Goal: Information Seeking & Learning: Learn about a topic

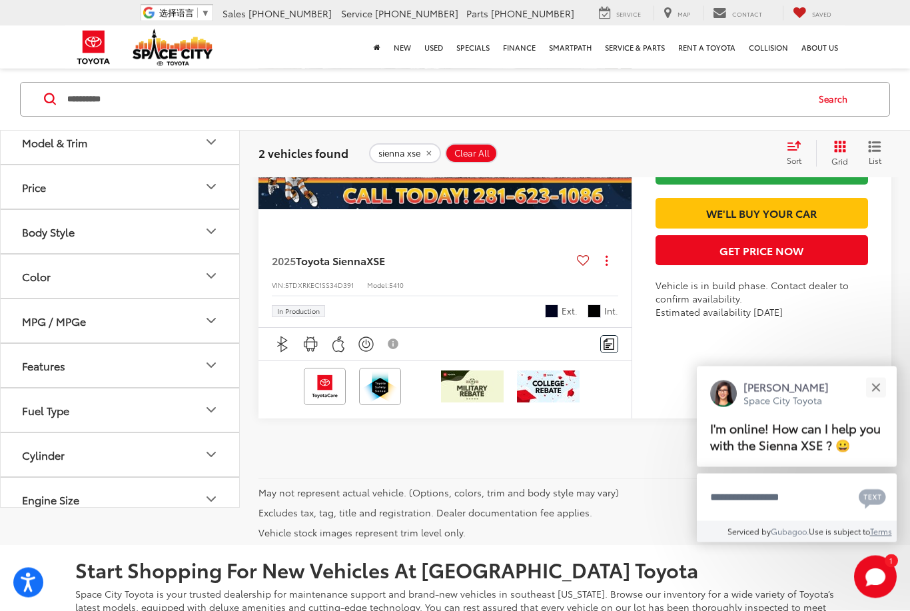
scroll to position [855, 0]
click at [553, 249] on div "2025 Toyota Sienna XSE Copy Link Share Print View Details VIN: 5TDXRKEC1SS34D39…" at bounding box center [444, 281] width 373 height 91
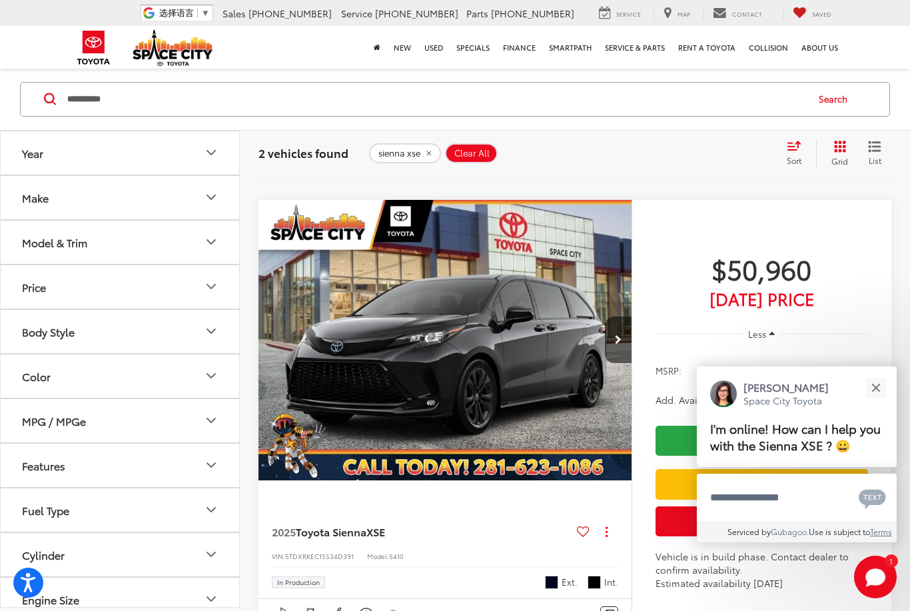
scroll to position [487, 0]
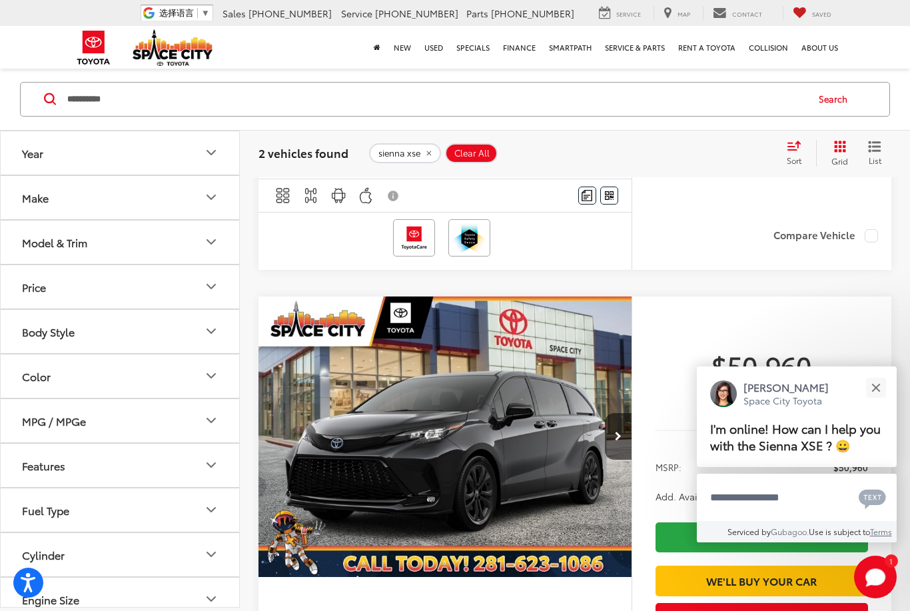
click at [555, 412] on img "2025 Toyota Sienna XSE 0" at bounding box center [445, 436] width 375 height 281
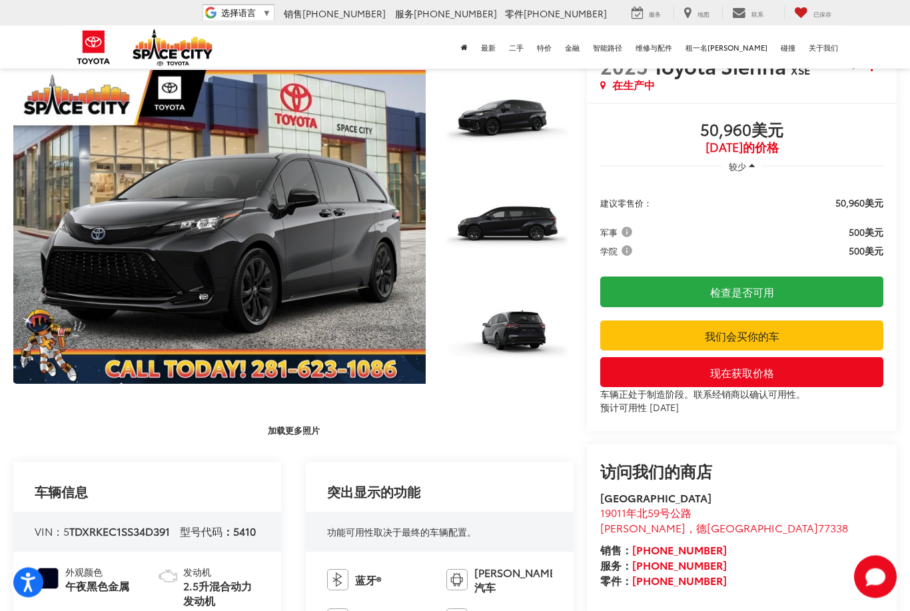
scroll to position [115, 0]
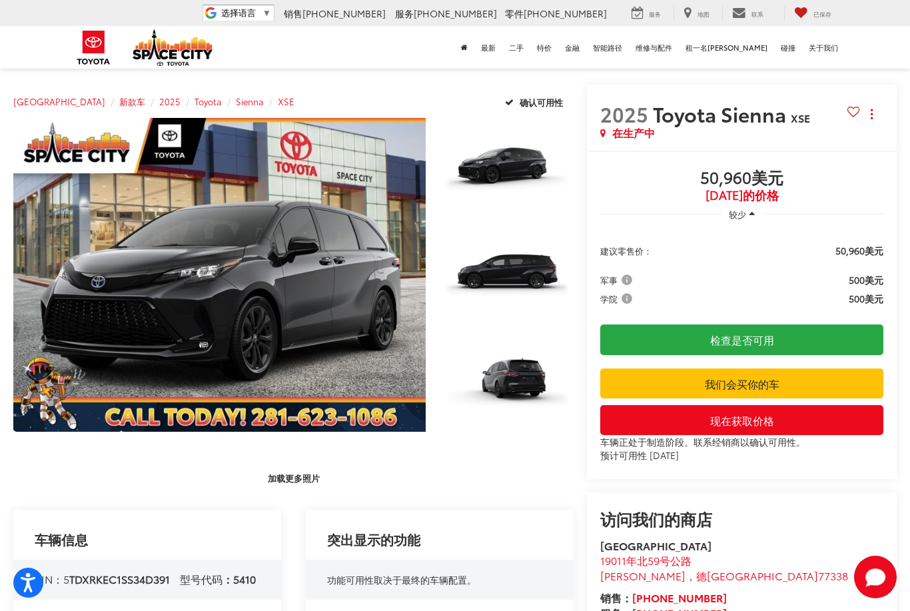
click at [97, 224] on link "展开照片0" at bounding box center [219, 275] width 412 height 314
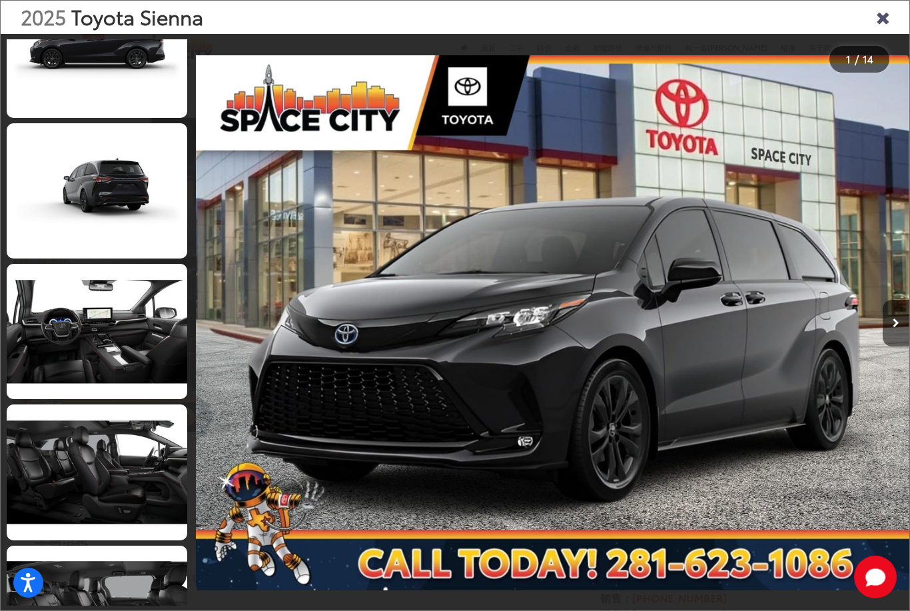
scroll to position [368, 0]
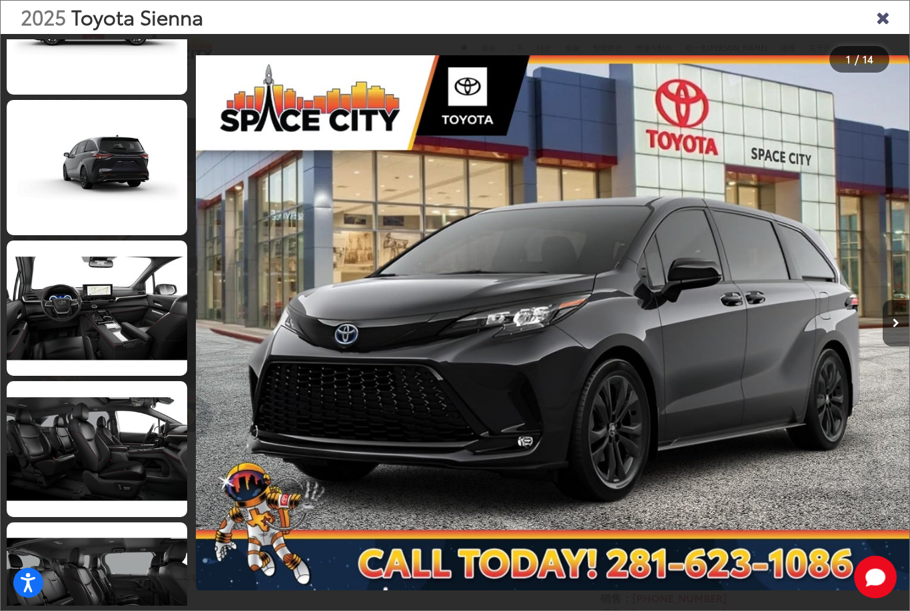
click at [63, 270] on link at bounding box center [97, 307] width 180 height 135
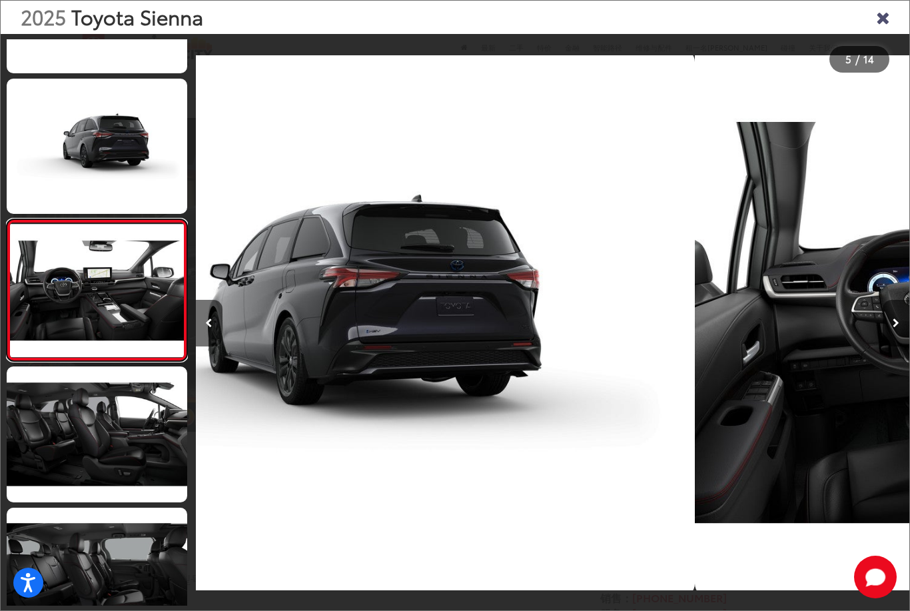
scroll to position [0, 2853]
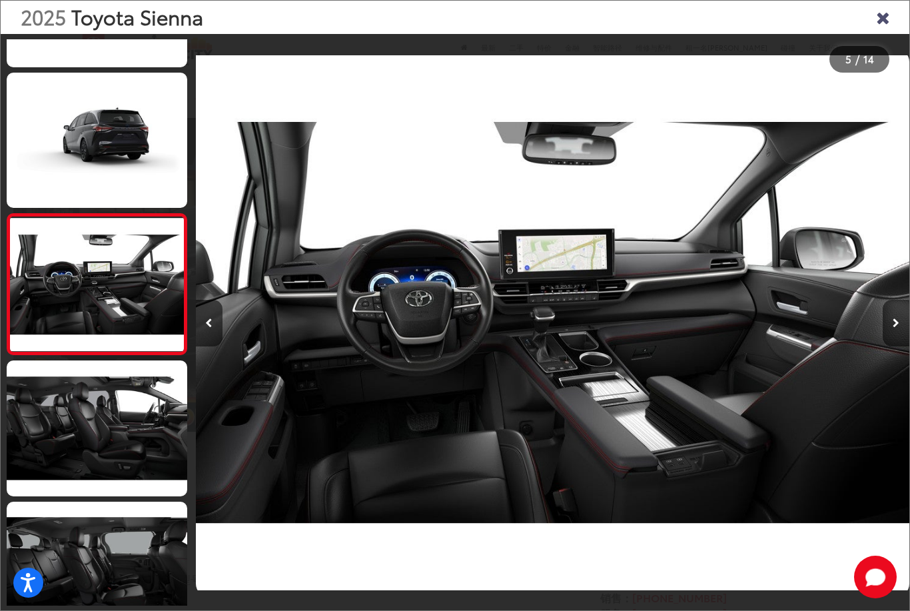
click at [762, 292] on div at bounding box center [819, 322] width 178 height 577
click at [880, 240] on div at bounding box center [819, 322] width 178 height 577
click at [774, 275] on div at bounding box center [819, 322] width 178 height 577
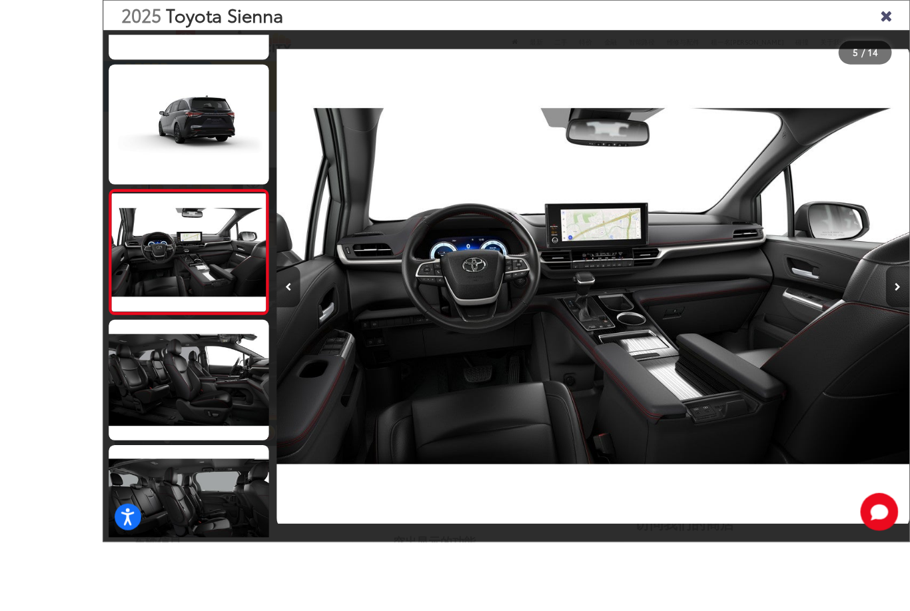
scroll to position [152, 0]
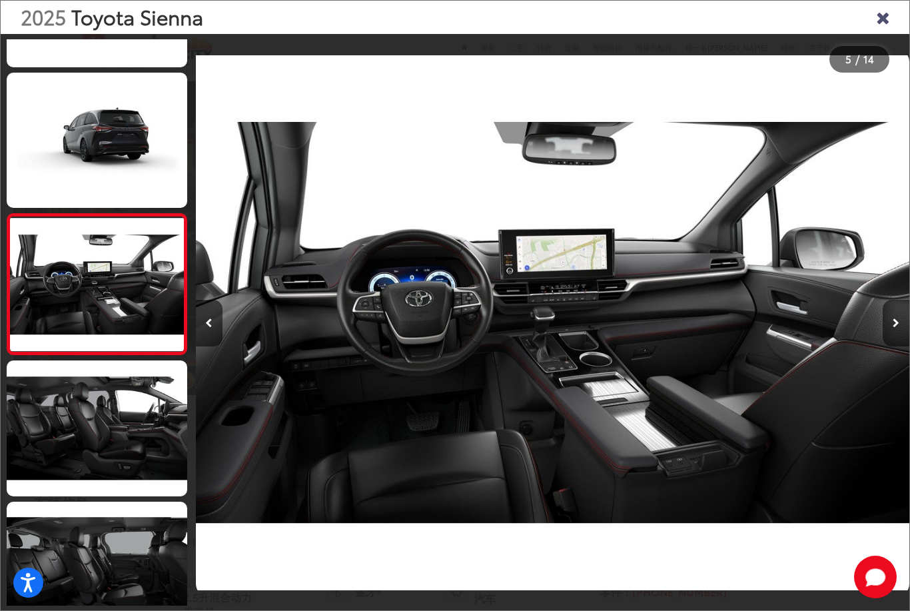
click at [93, 427] on link at bounding box center [97, 427] width 180 height 135
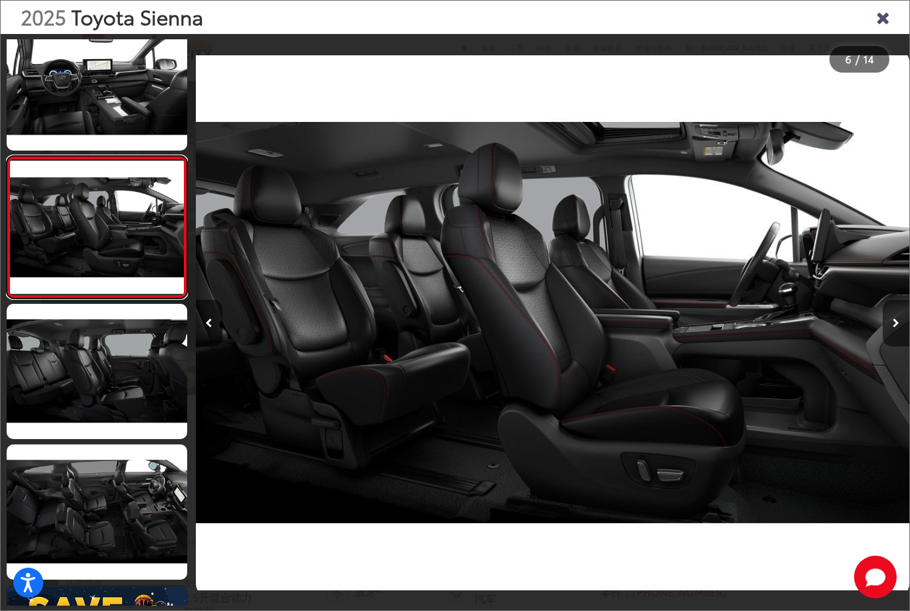
scroll to position [587, 0]
click at [41, 385] on link at bounding box center [97, 371] width 180 height 135
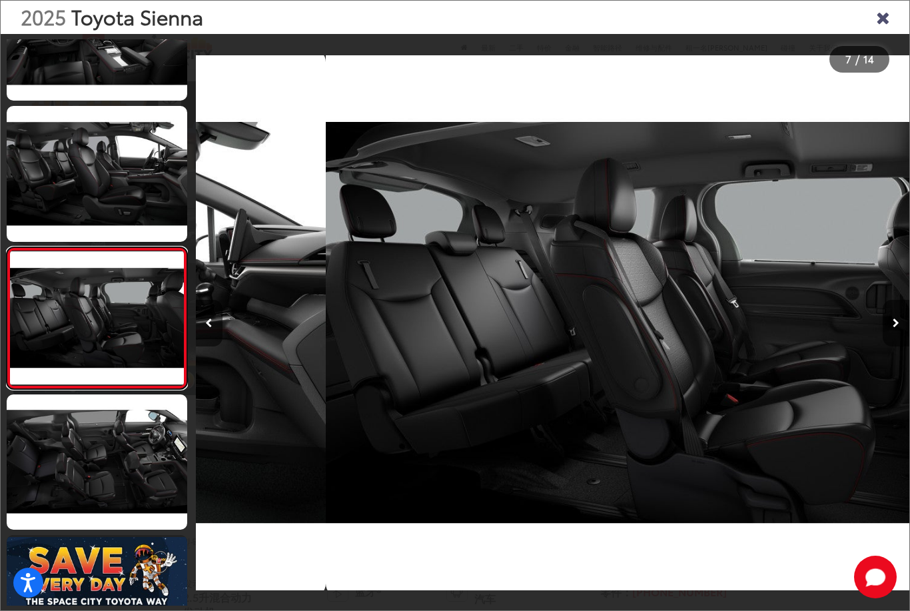
scroll to position [649, 0]
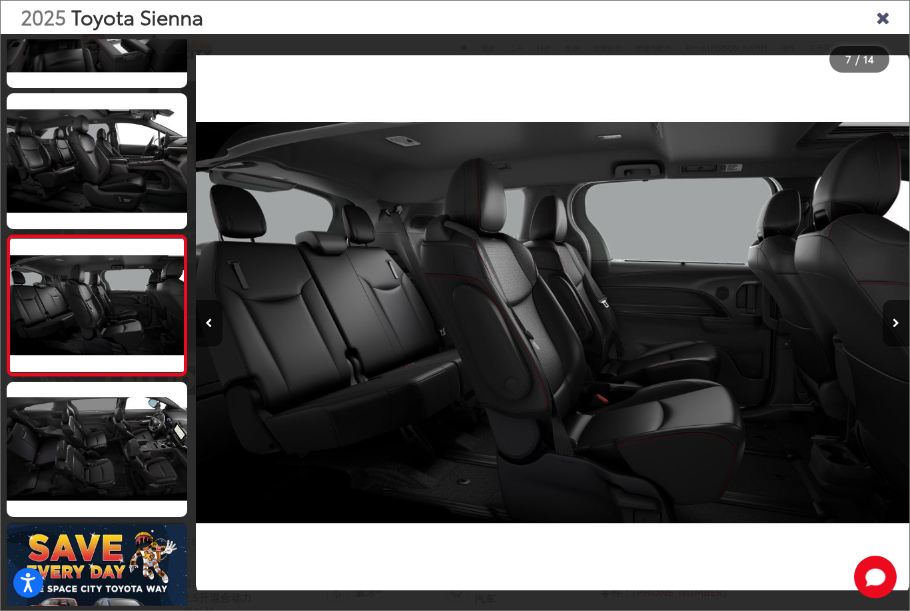
click at [73, 443] on link at bounding box center [97, 449] width 180 height 135
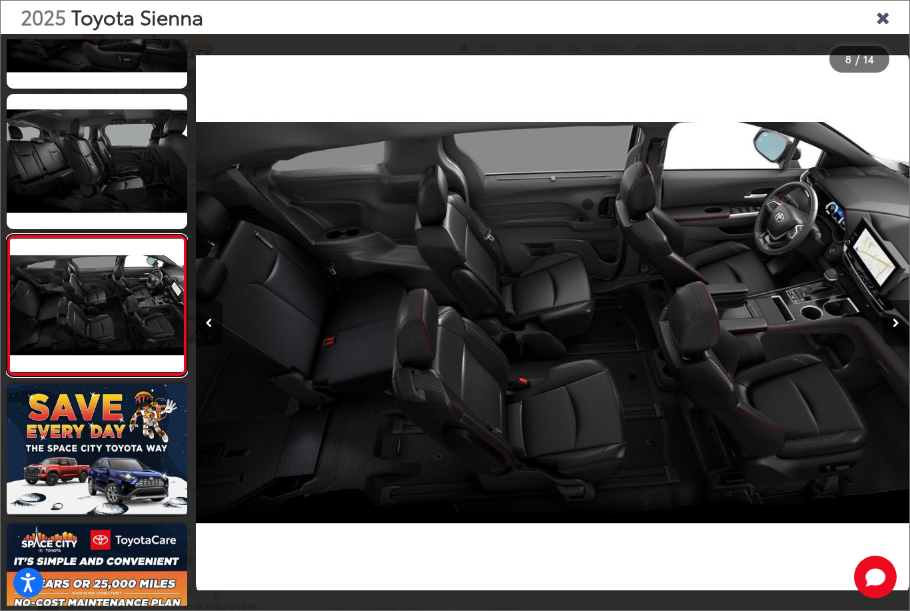
scroll to position [214, 0]
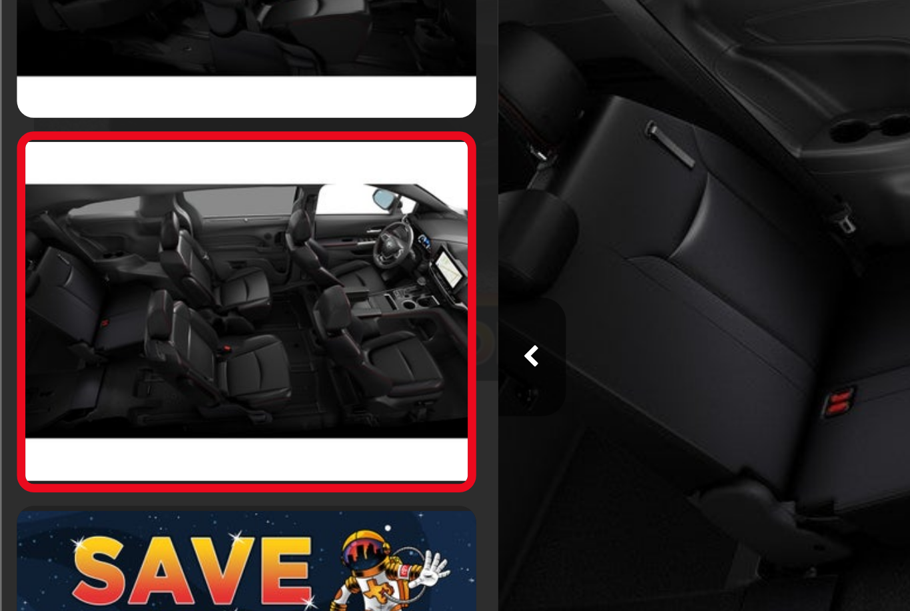
click at [150, 94] on link at bounding box center [97, 161] width 180 height 135
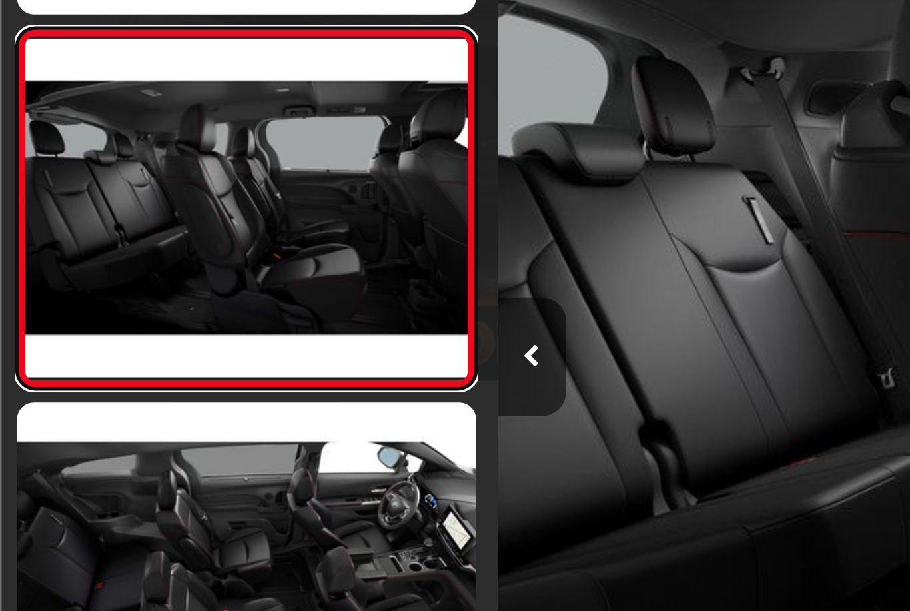
scroll to position [671, 0]
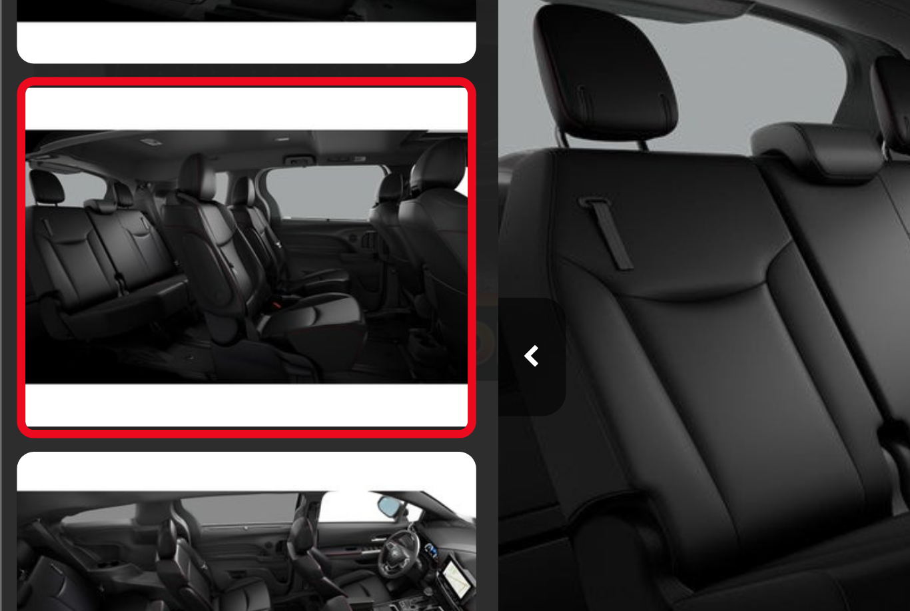
click at [346, 128] on div at bounding box center [285, 322] width 178 height 577
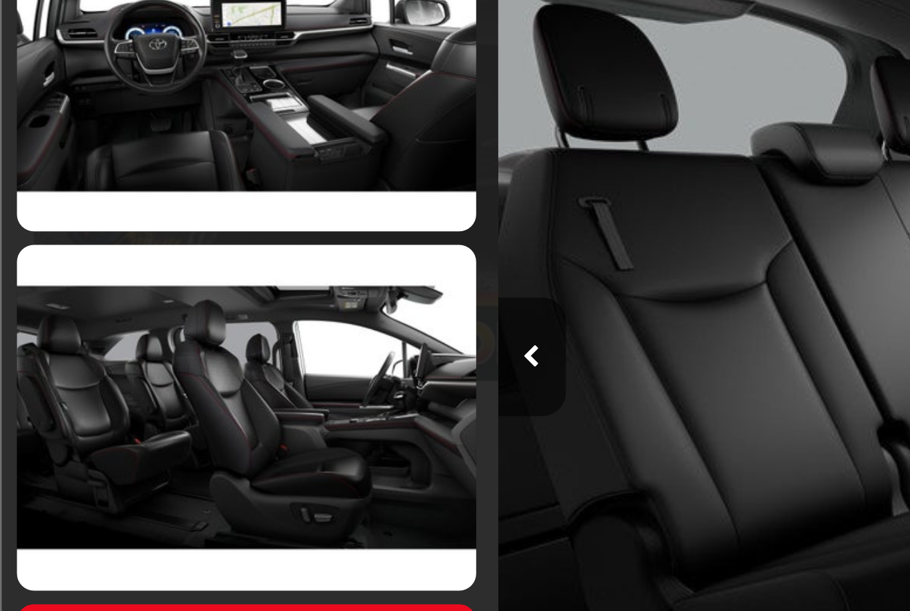
scroll to position [463, 0]
click at [163, 279] on link at bounding box center [97, 346] width 180 height 135
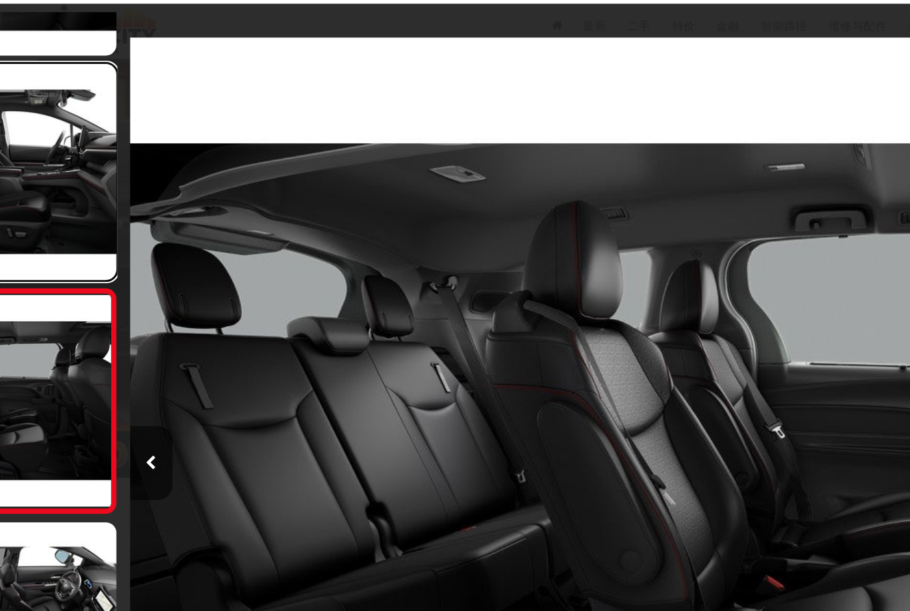
scroll to position [0, 4280]
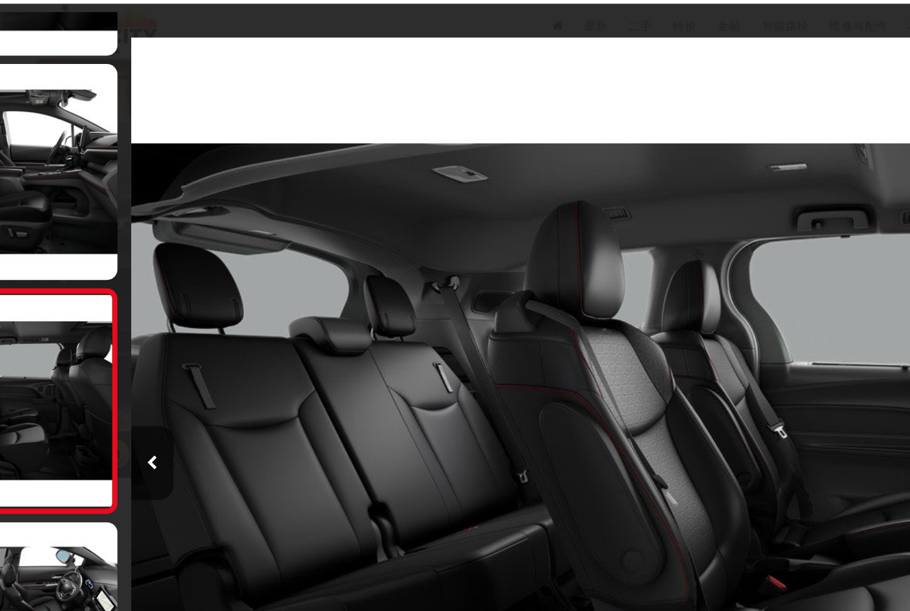
click at [196, 72] on div at bounding box center [285, 322] width 178 height 577
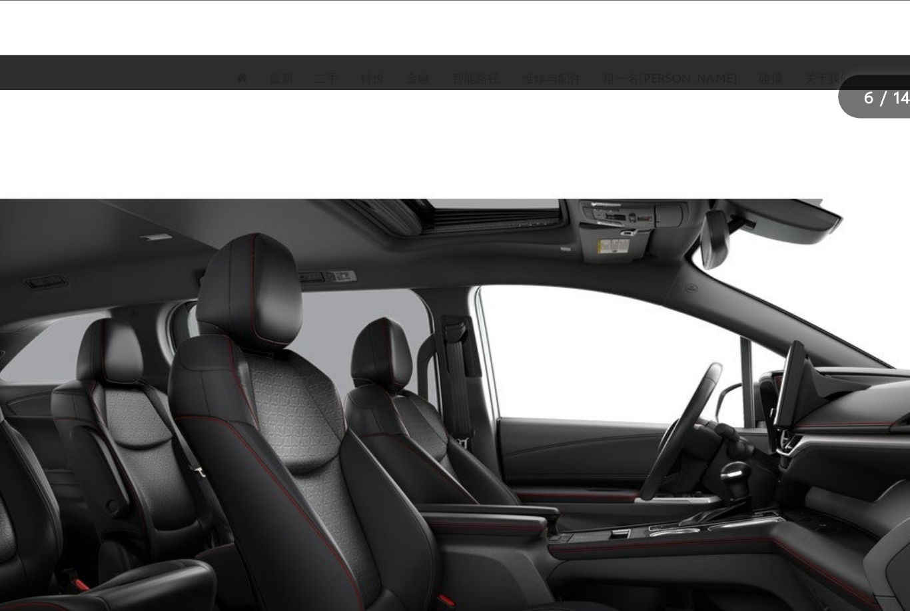
scroll to position [529, 0]
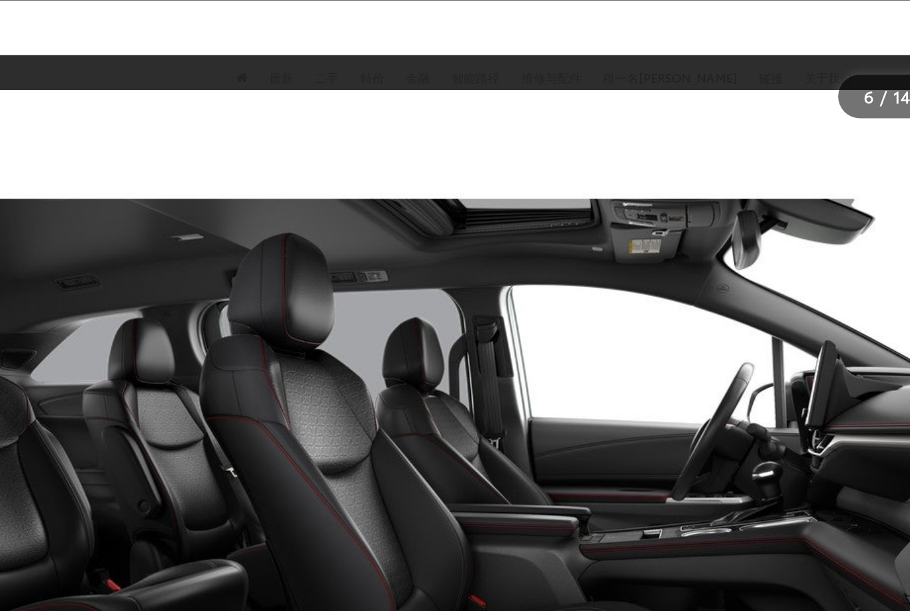
click at [730, 111] on div at bounding box center [819, 322] width 178 height 577
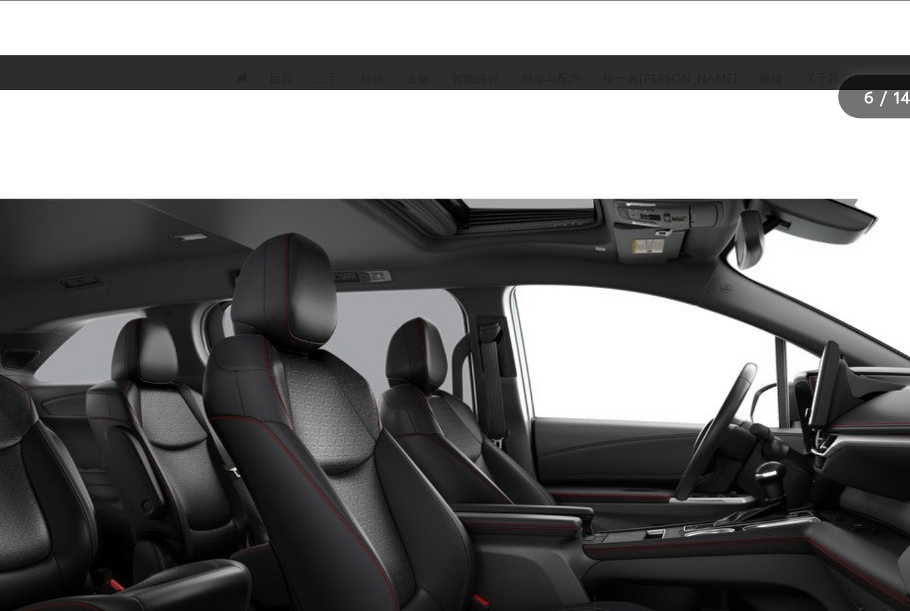
scroll to position [176, 0]
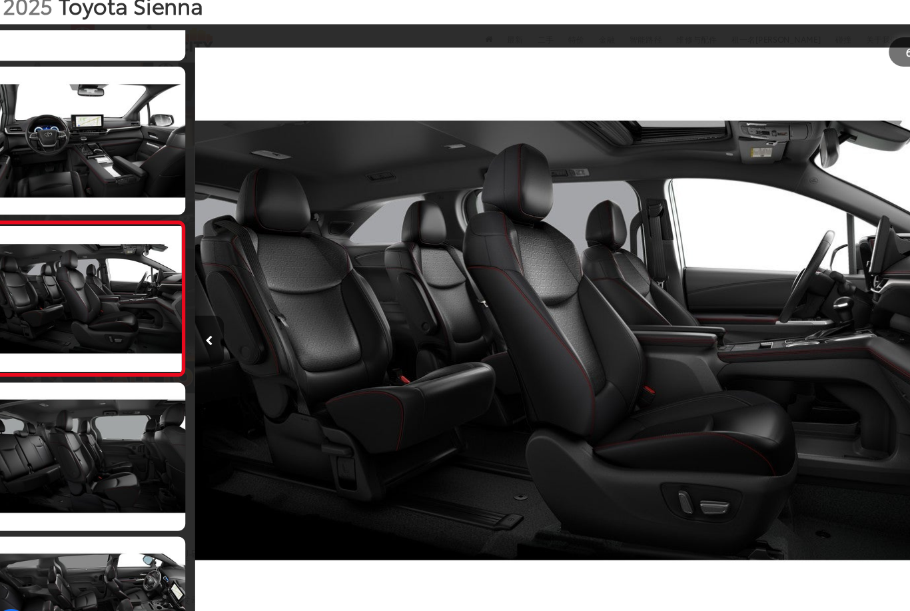
click at [49, 120] on link at bounding box center [97, 140] width 180 height 135
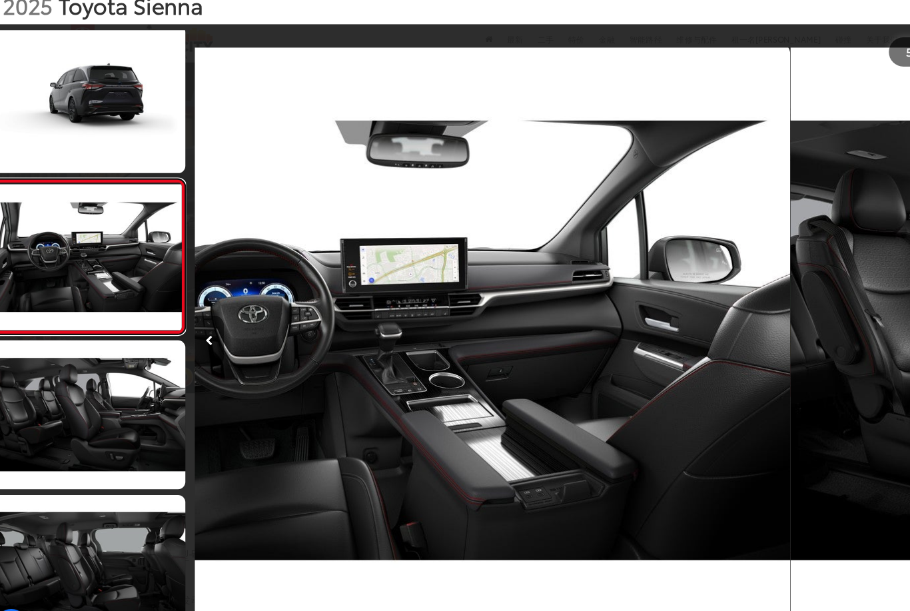
scroll to position [0, 2853]
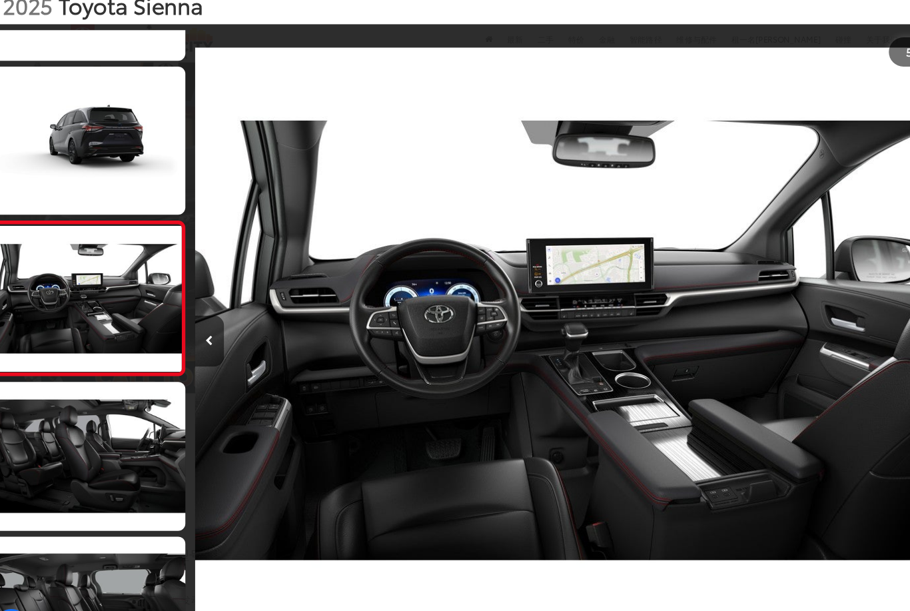
click at [83, 150] on link at bounding box center [97, 140] width 180 height 135
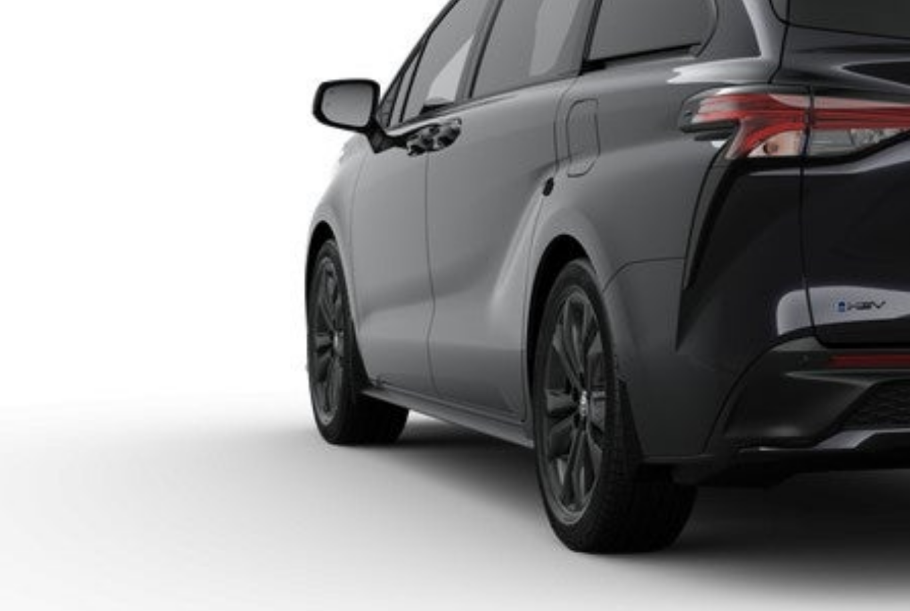
scroll to position [0, 1492]
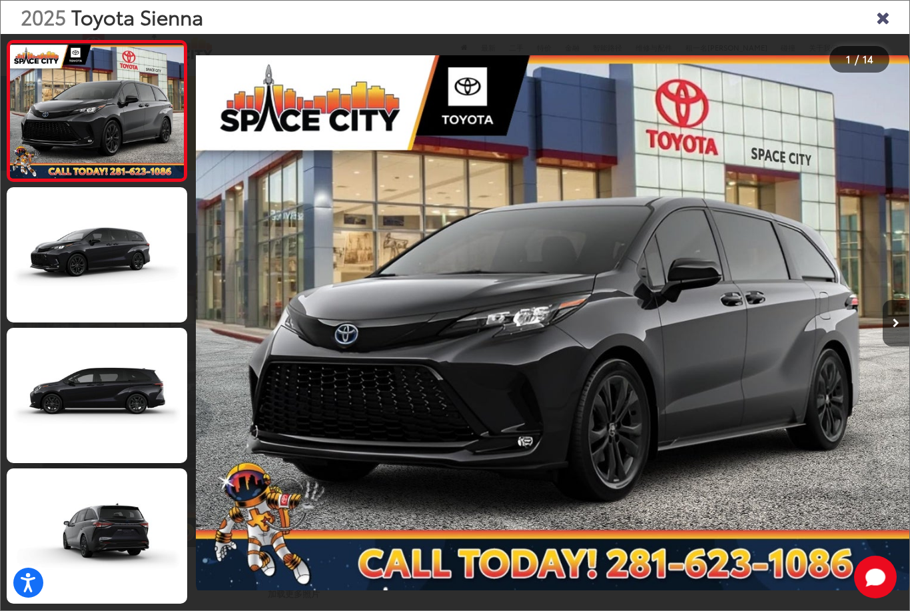
click at [53, 123] on link at bounding box center [97, 111] width 180 height 142
click at [54, 234] on link at bounding box center [97, 254] width 180 height 135
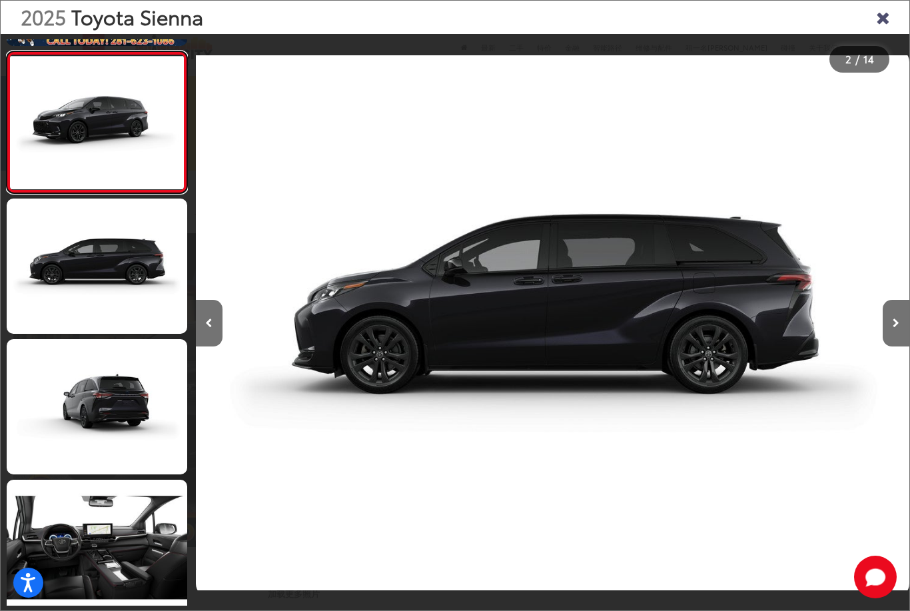
scroll to position [129, 0]
